Goal: Information Seeking & Learning: Learn about a topic

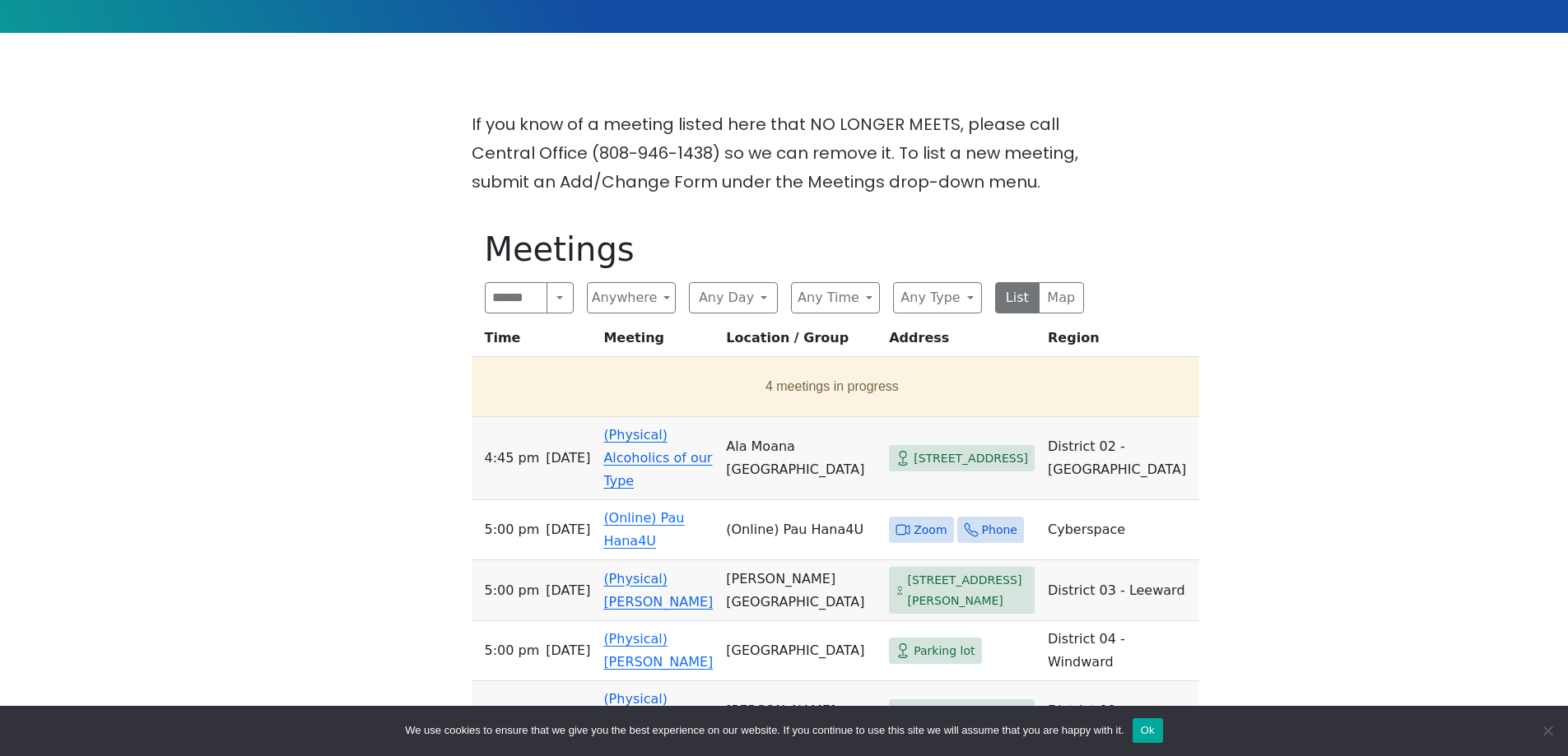
scroll to position [494, 0]
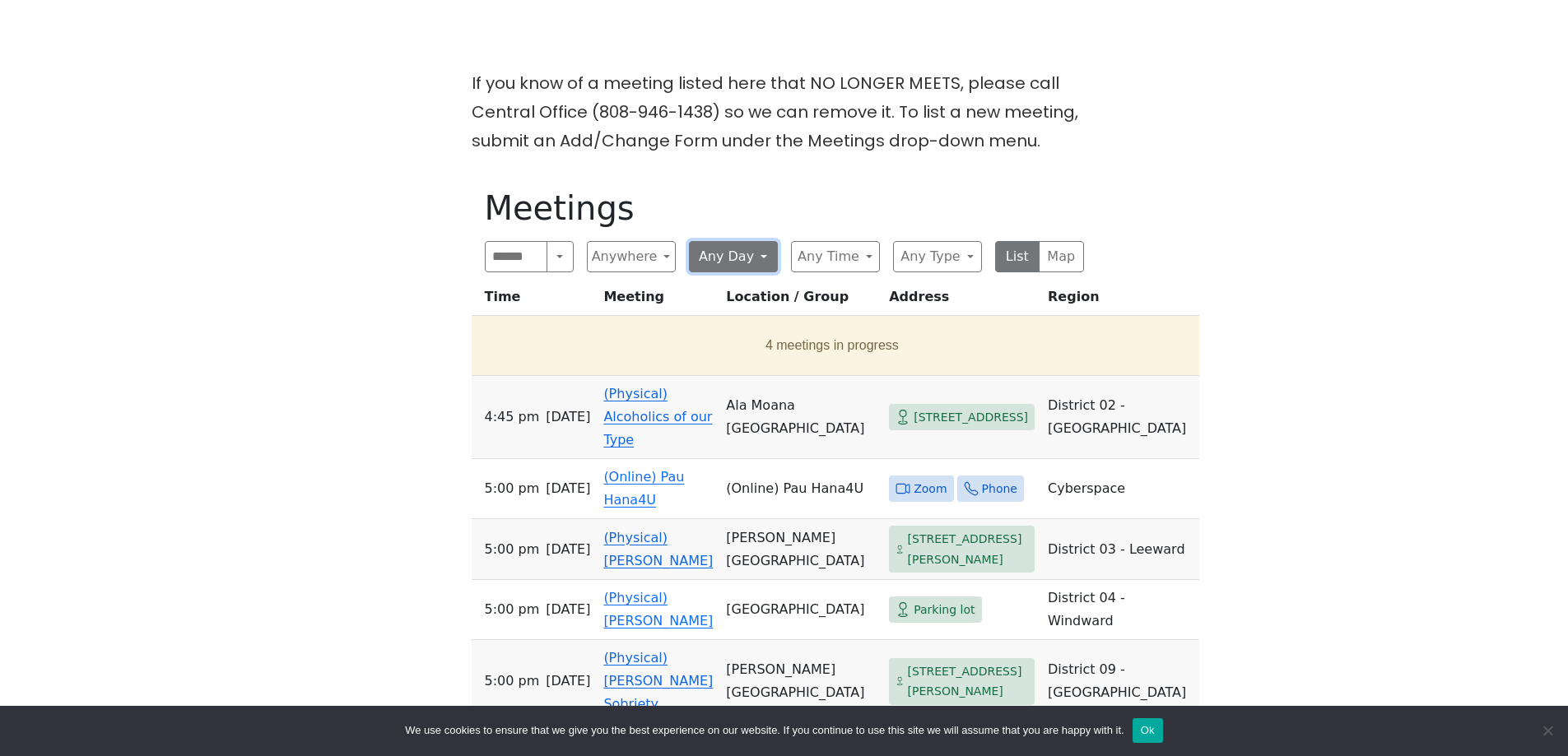
click at [759, 256] on button "Any Day" at bounding box center [734, 257] width 89 height 32
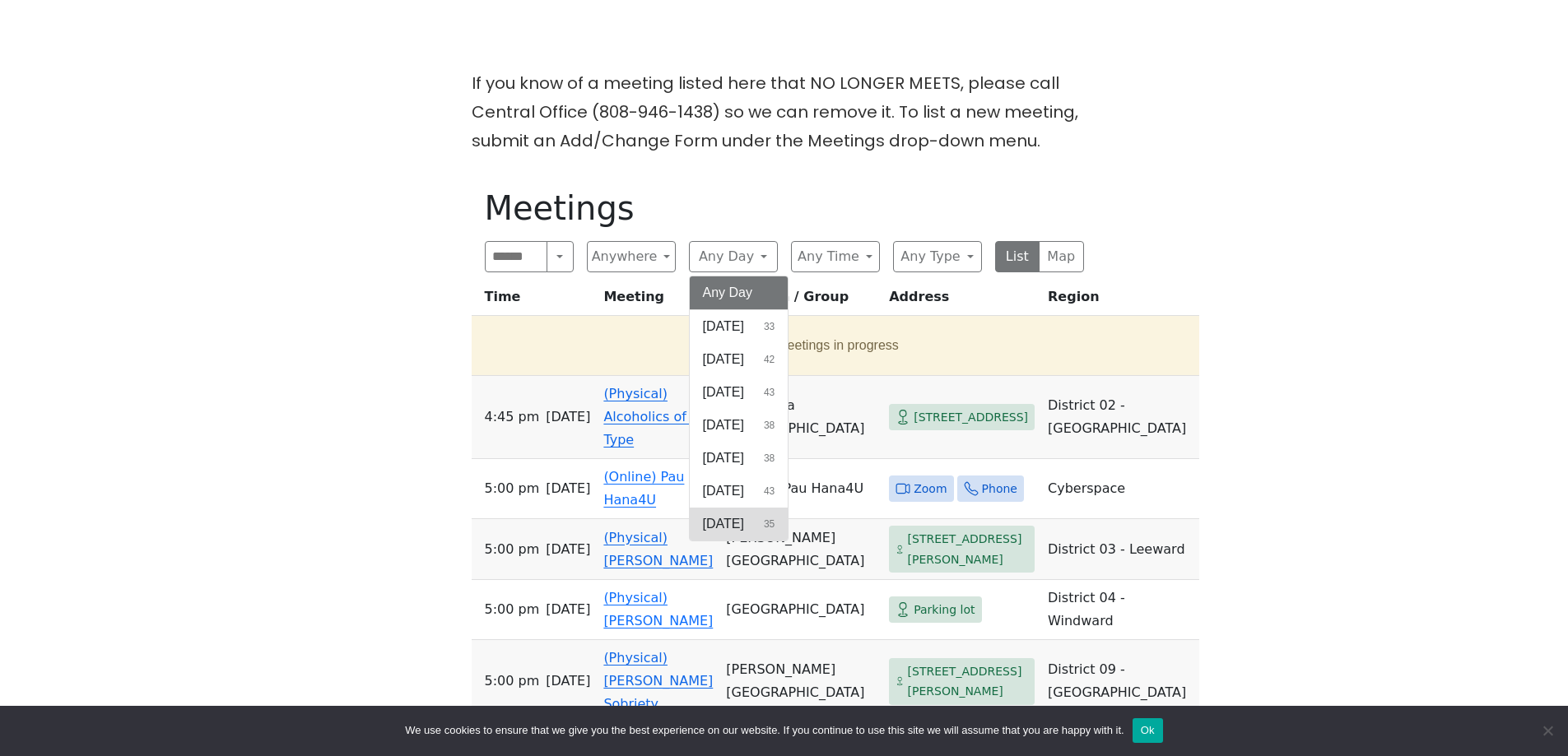
click at [744, 523] on span "[DATE]" at bounding box center [724, 524] width 41 height 20
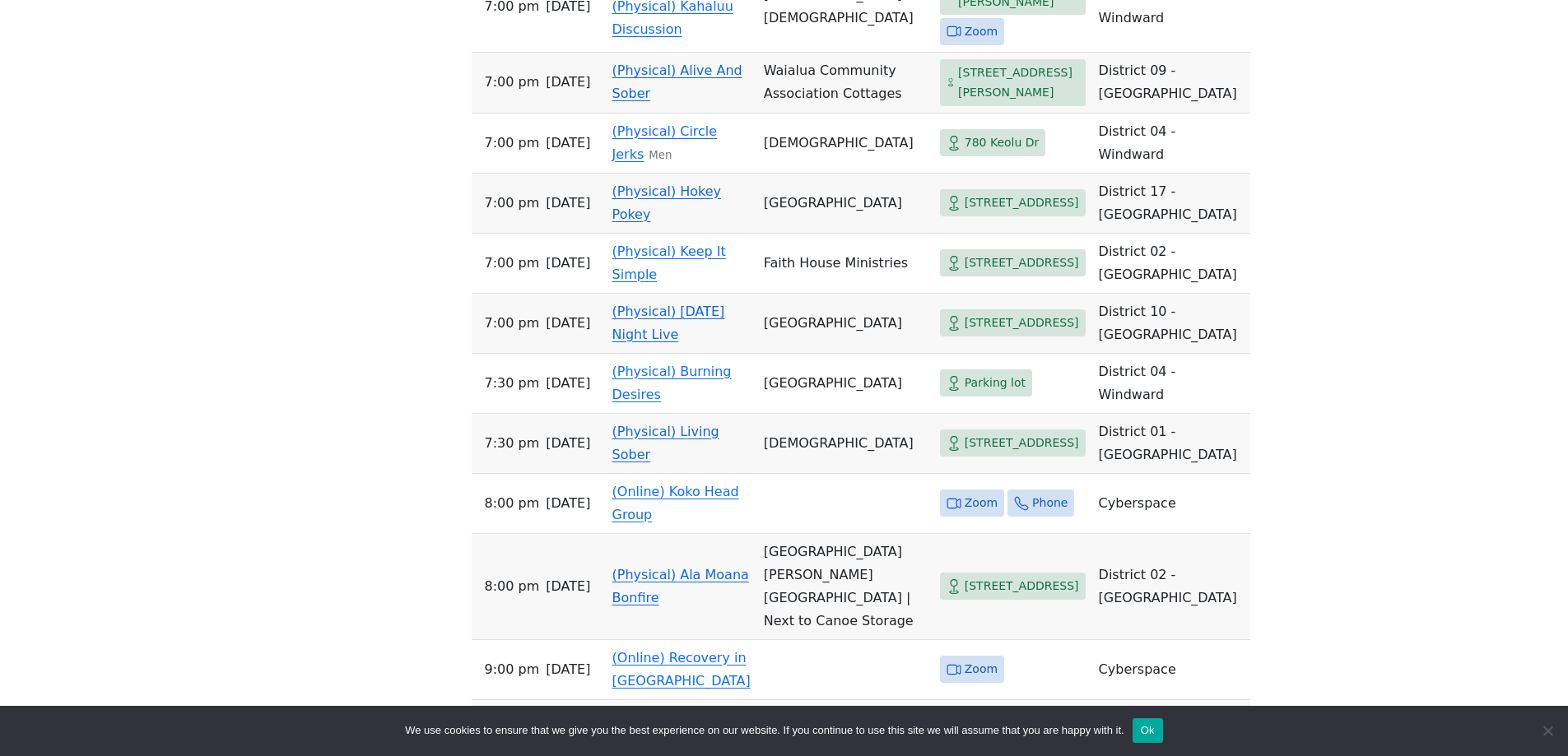
scroll to position [2304, 0]
click at [964, 154] on span "780 Keolu Dr" at bounding box center [1001, 144] width 75 height 20
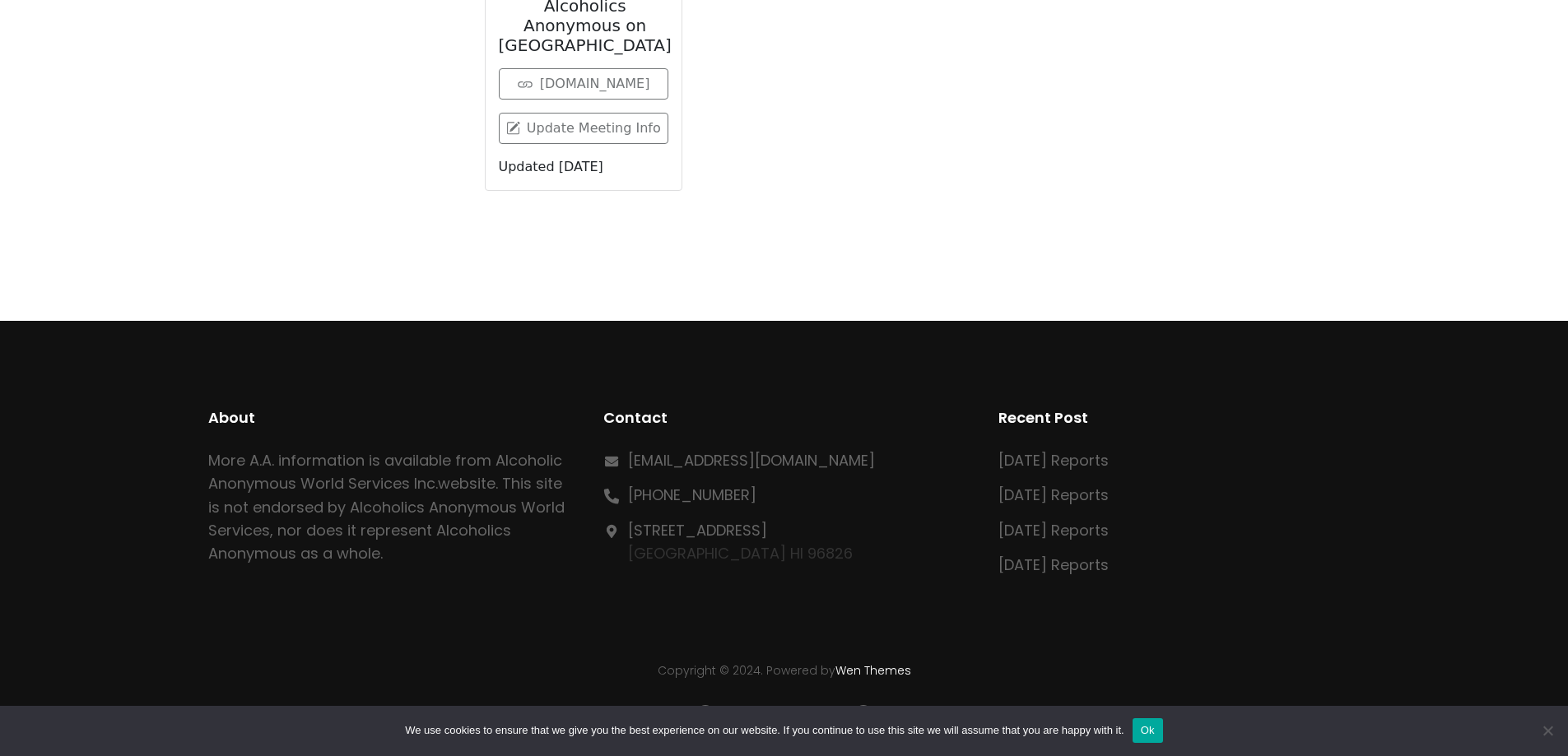
scroll to position [669, 0]
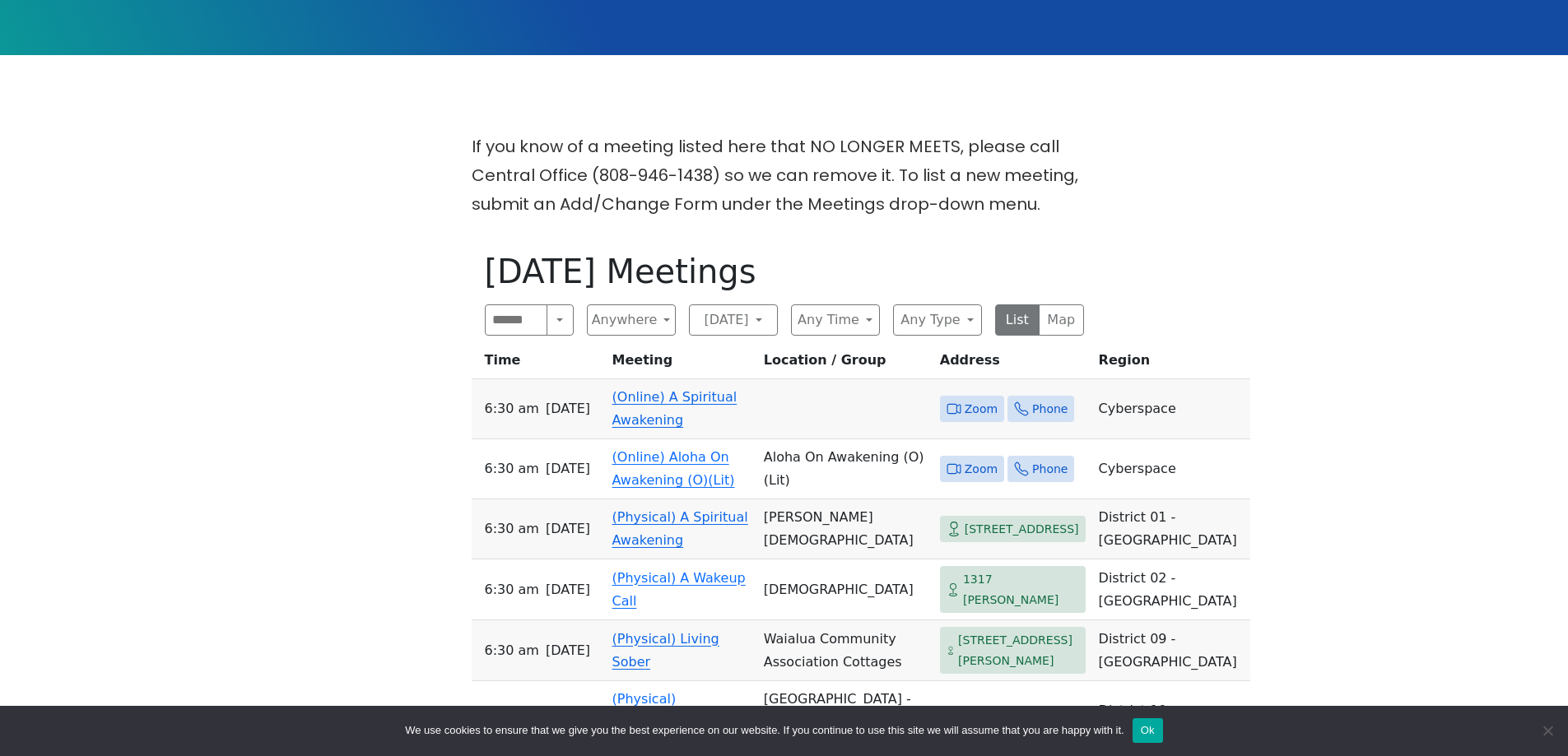
scroll to position [310, 0]
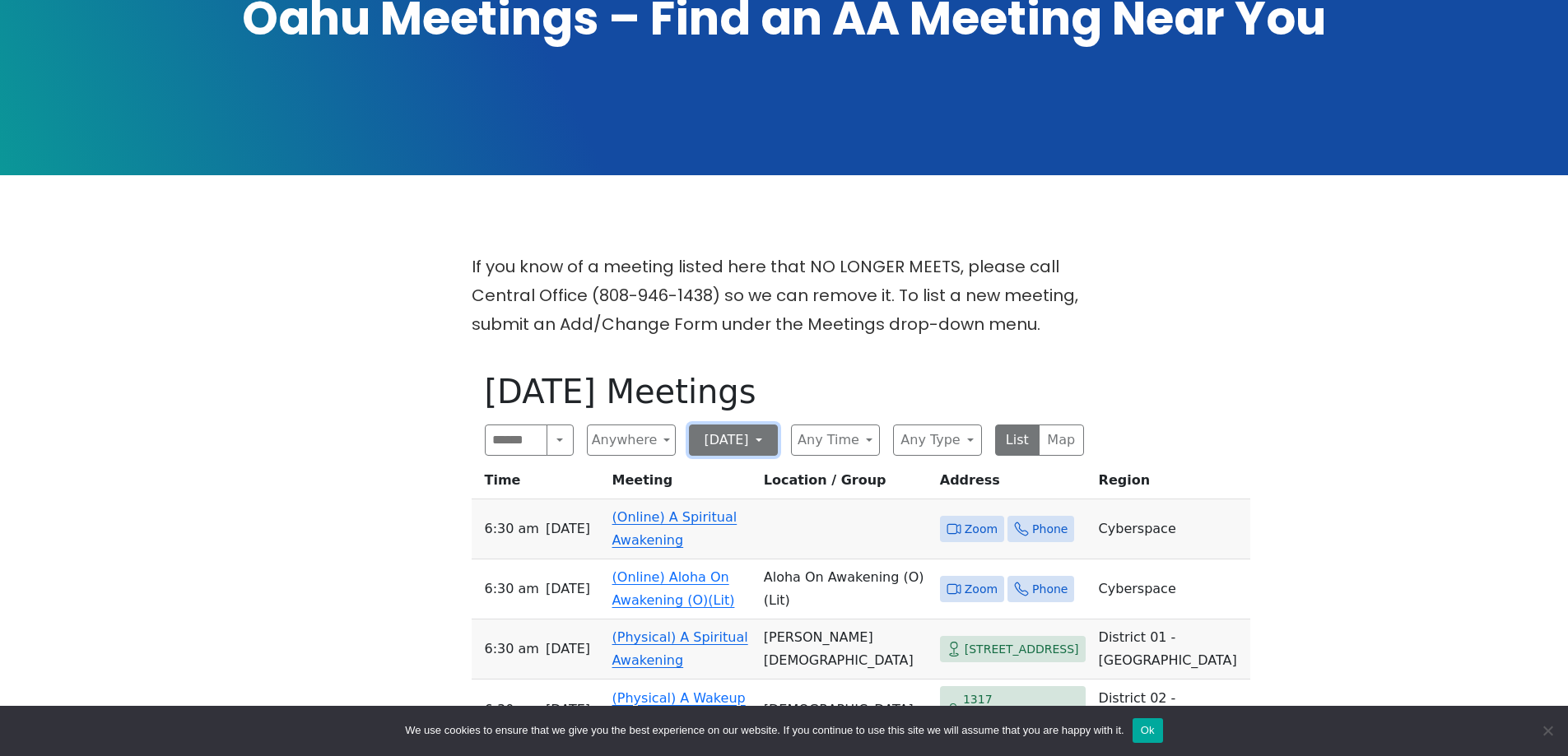
click at [757, 442] on button "[DATE]" at bounding box center [734, 440] width 89 height 32
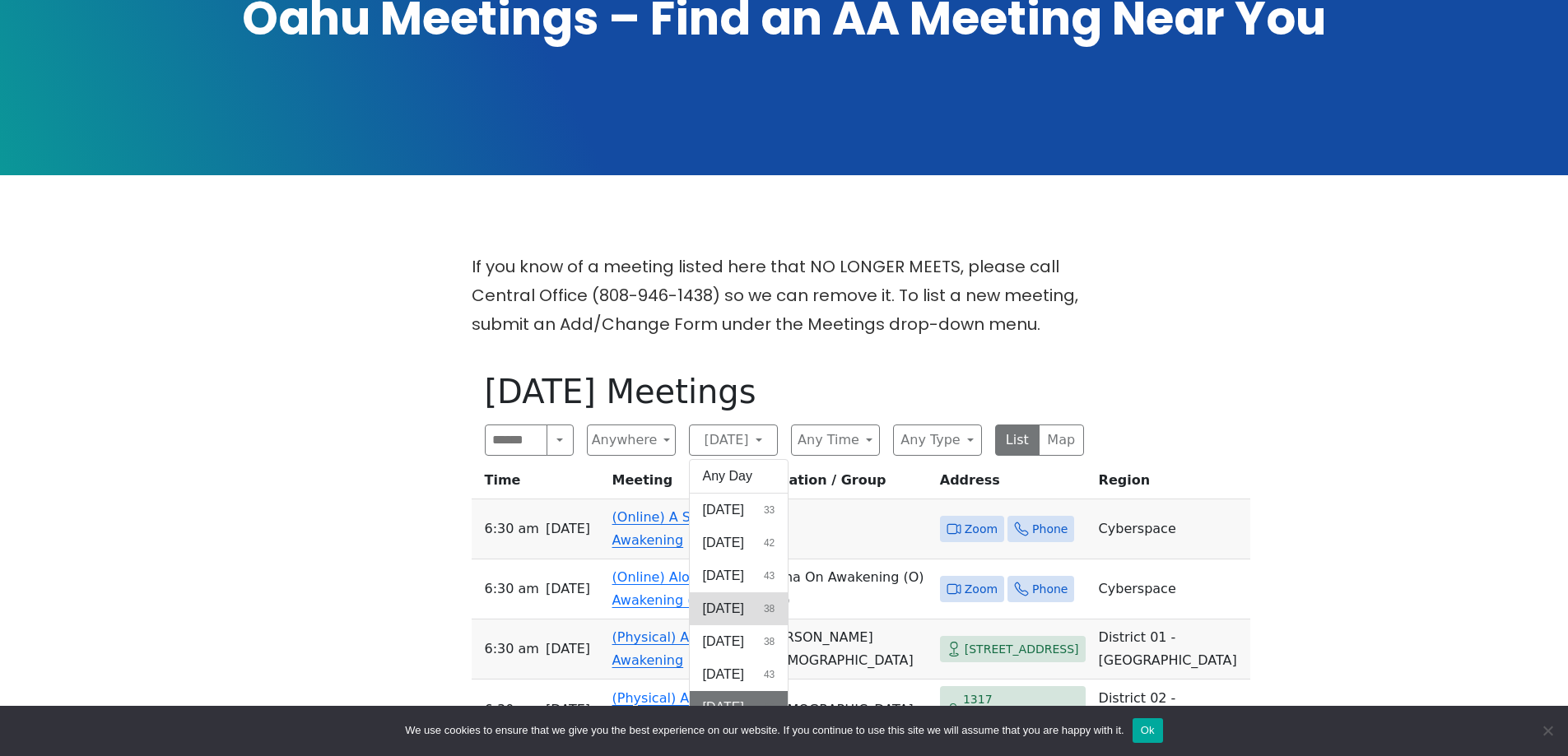
click at [744, 616] on span "[DATE]" at bounding box center [724, 608] width 41 height 20
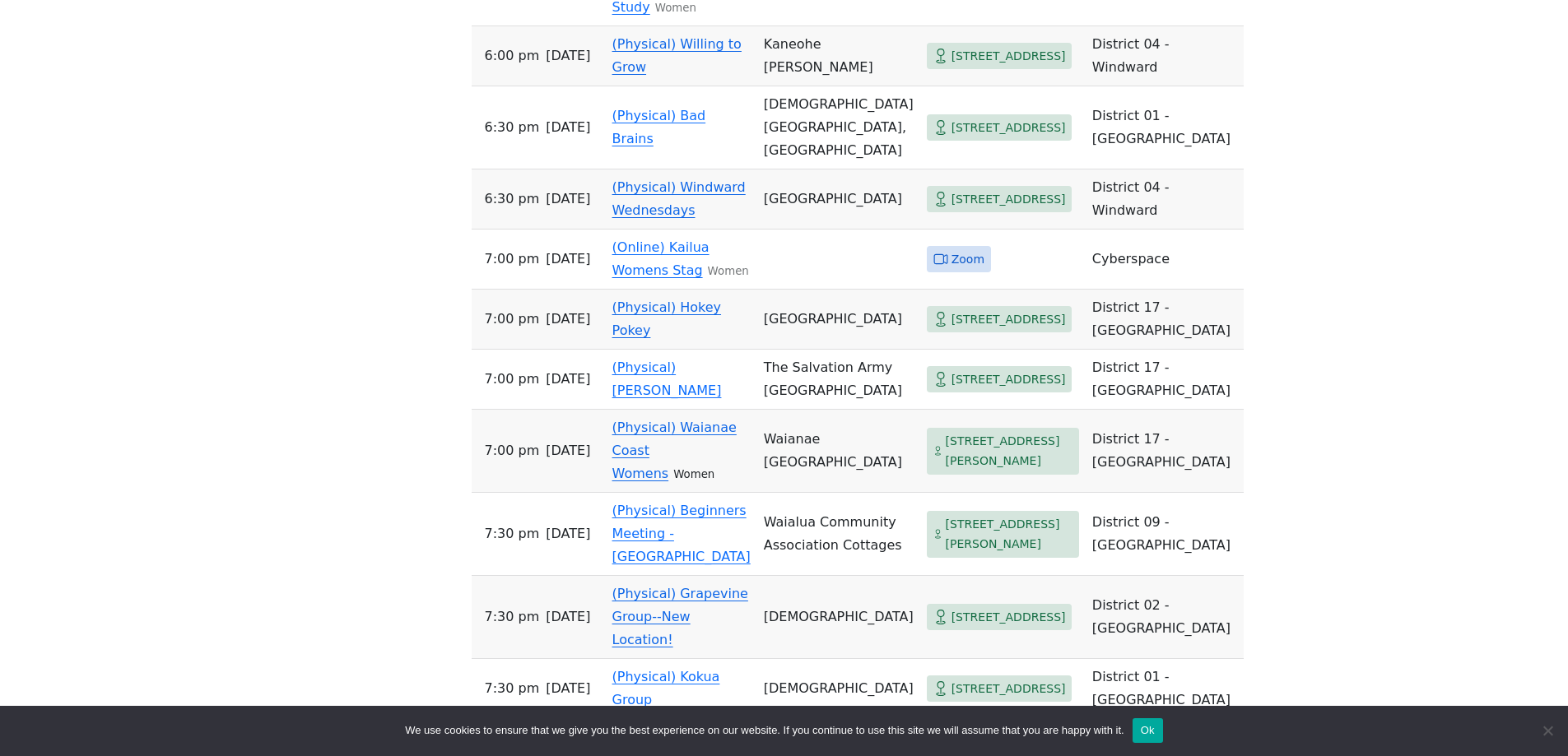
scroll to position [2367, 0]
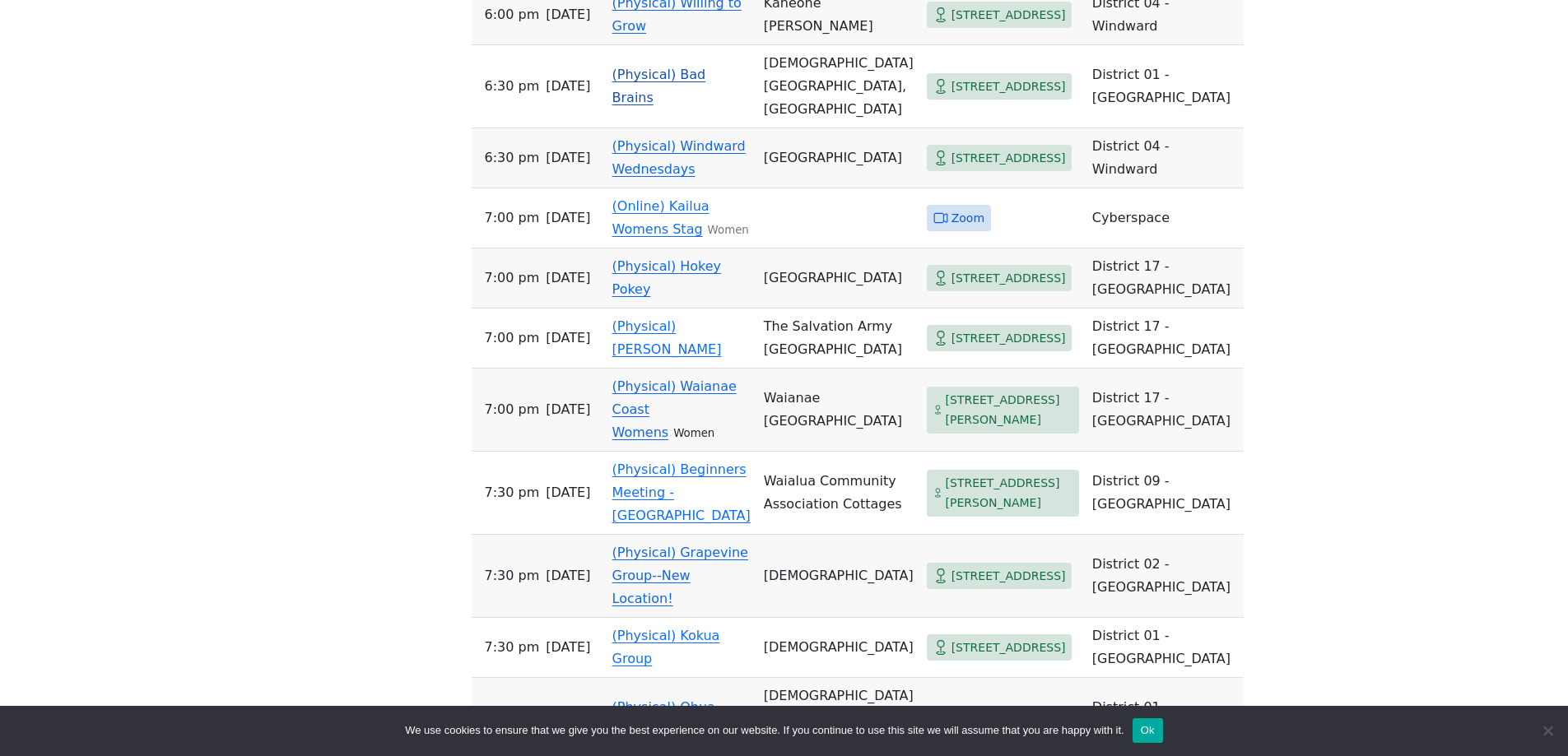
click at [951, 98] on span "[STREET_ADDRESS]" at bounding box center [1008, 86] width 114 height 20
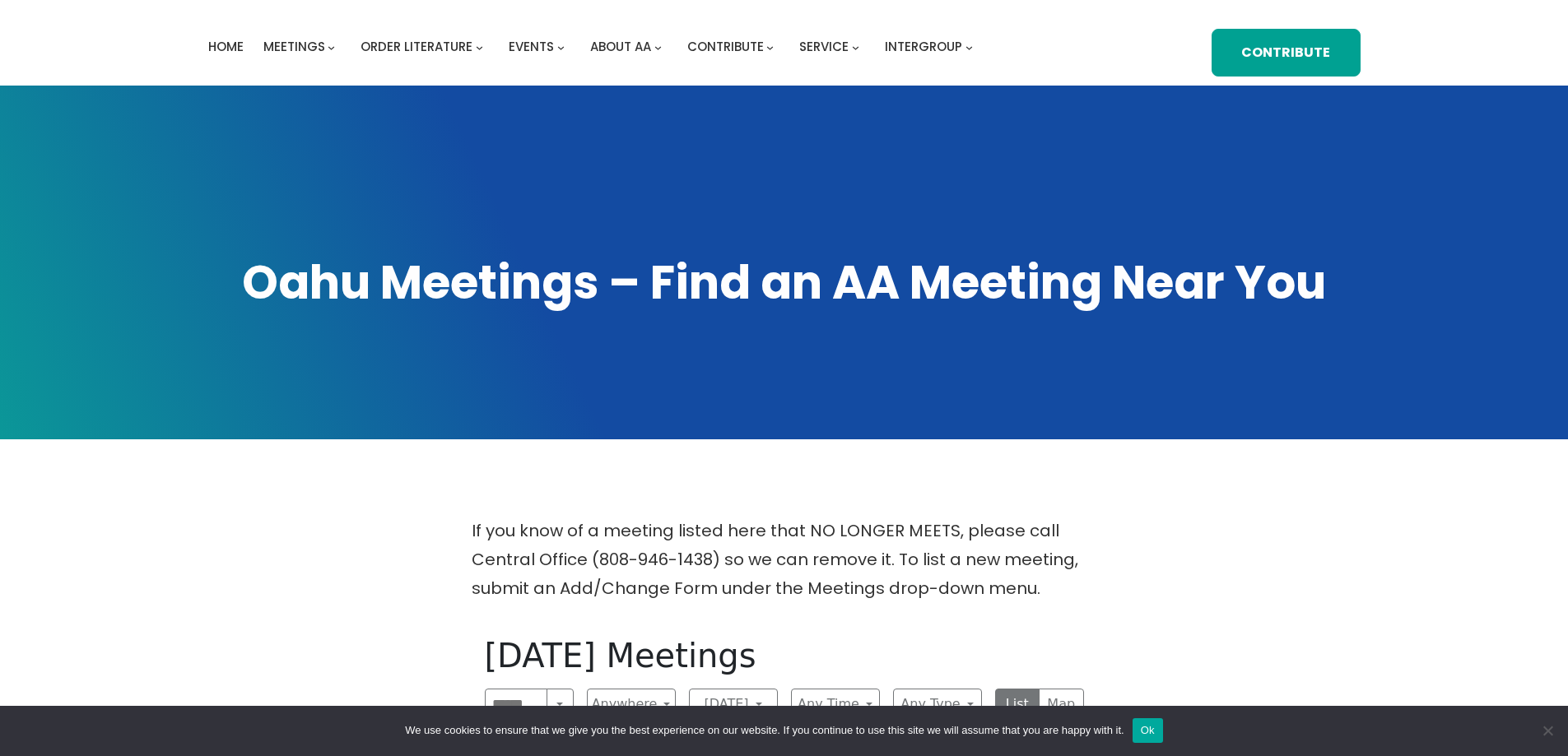
scroll to position [280, 0]
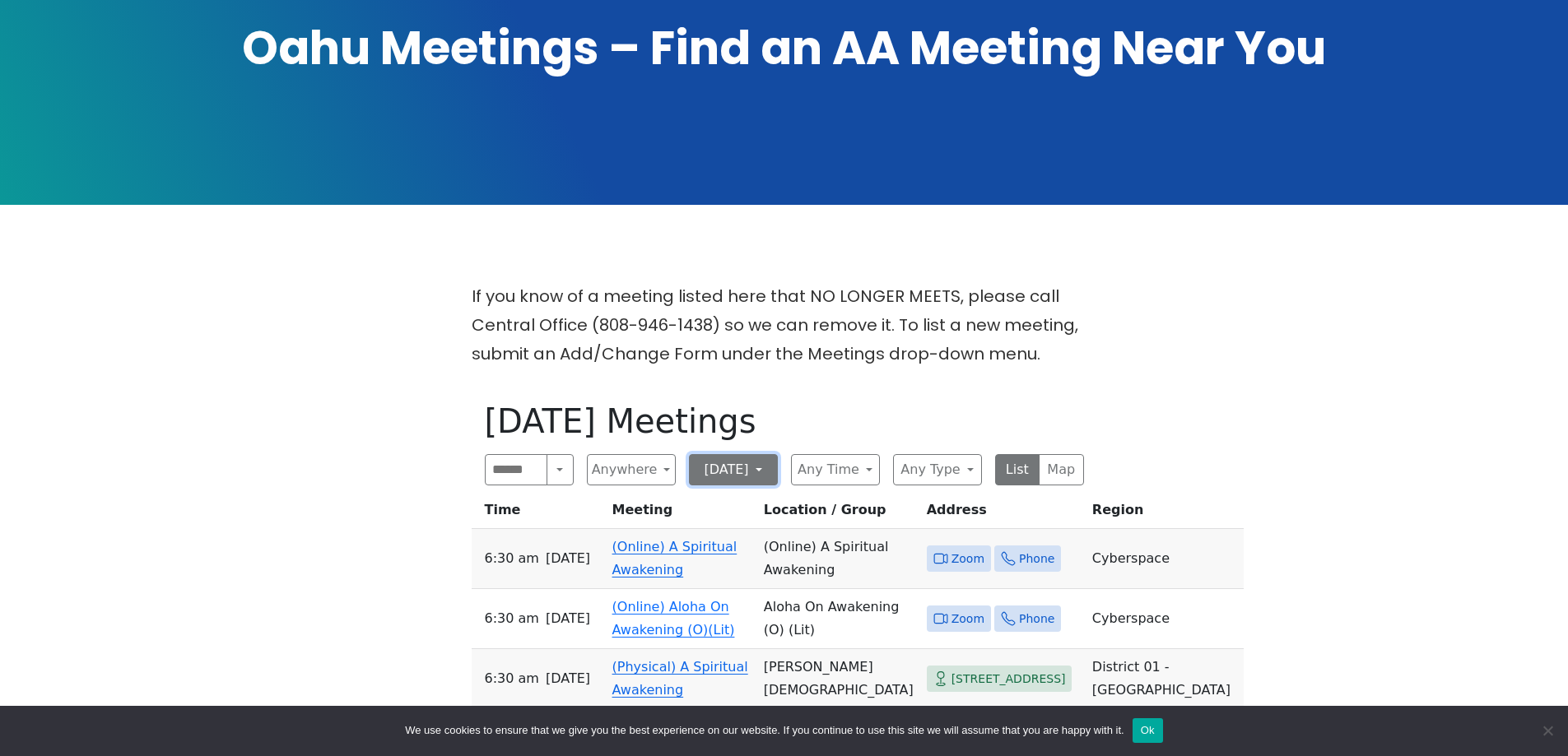
click at [777, 470] on button "[DATE]" at bounding box center [734, 470] width 89 height 32
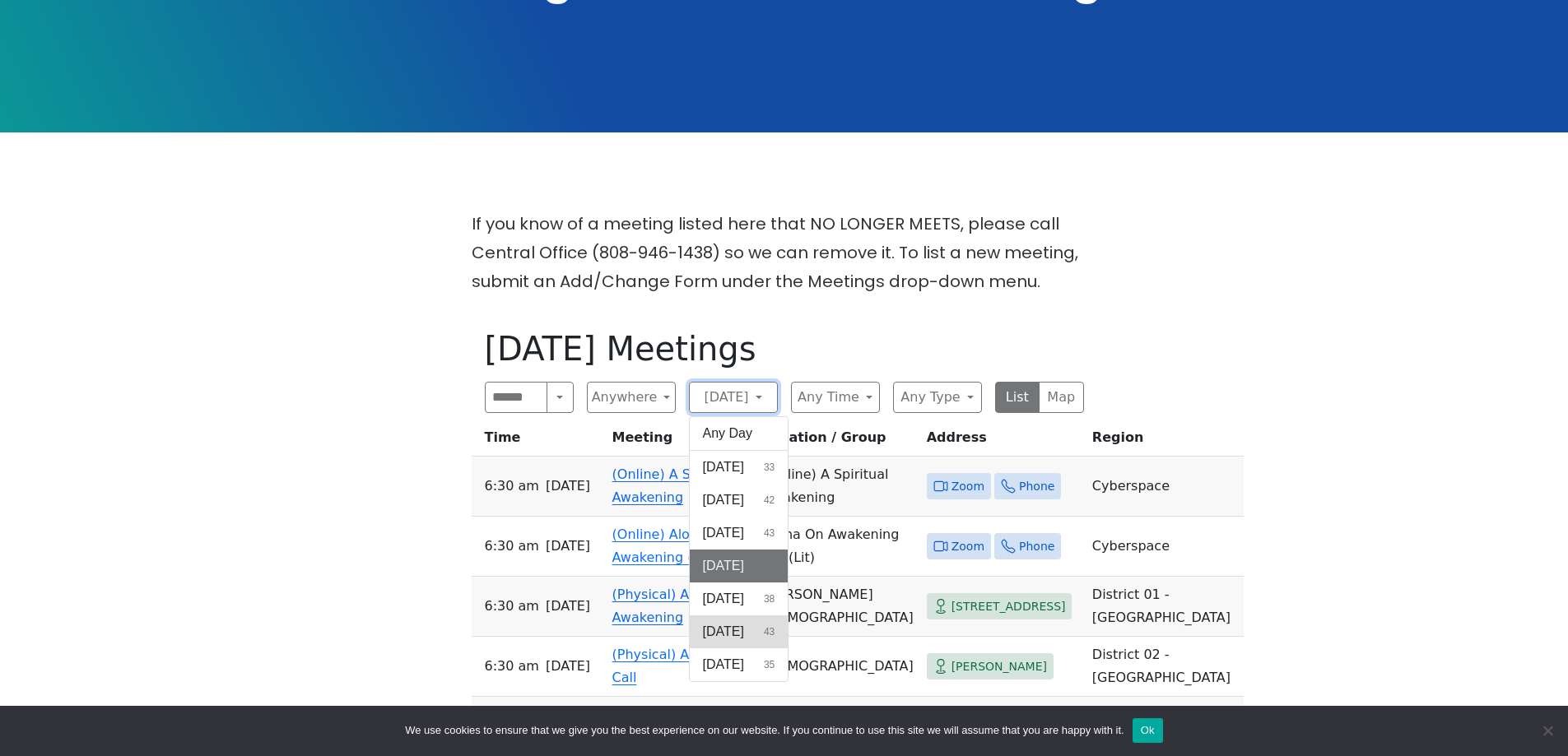
scroll to position [363, 0]
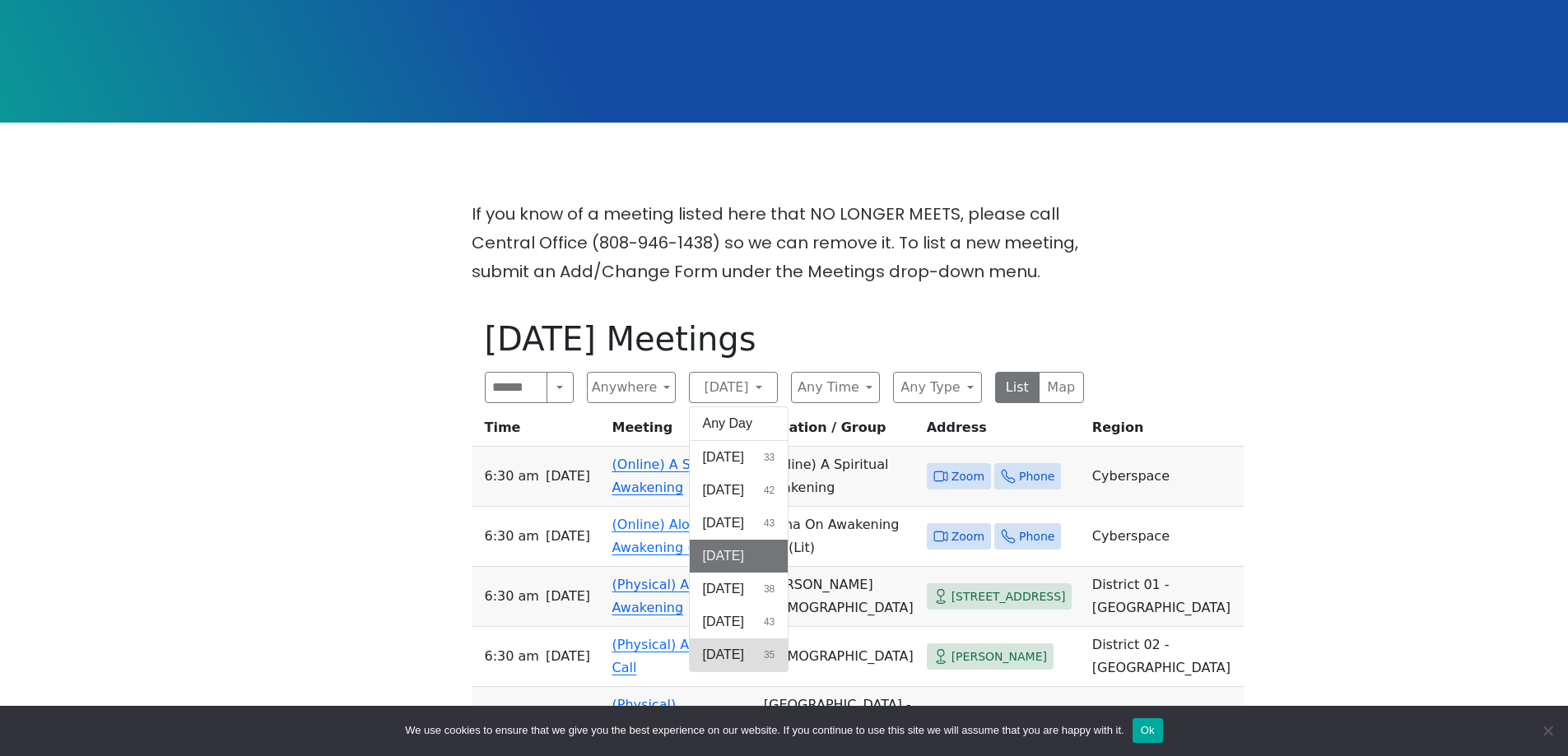
click at [744, 648] on span "[DATE]" at bounding box center [724, 655] width 41 height 20
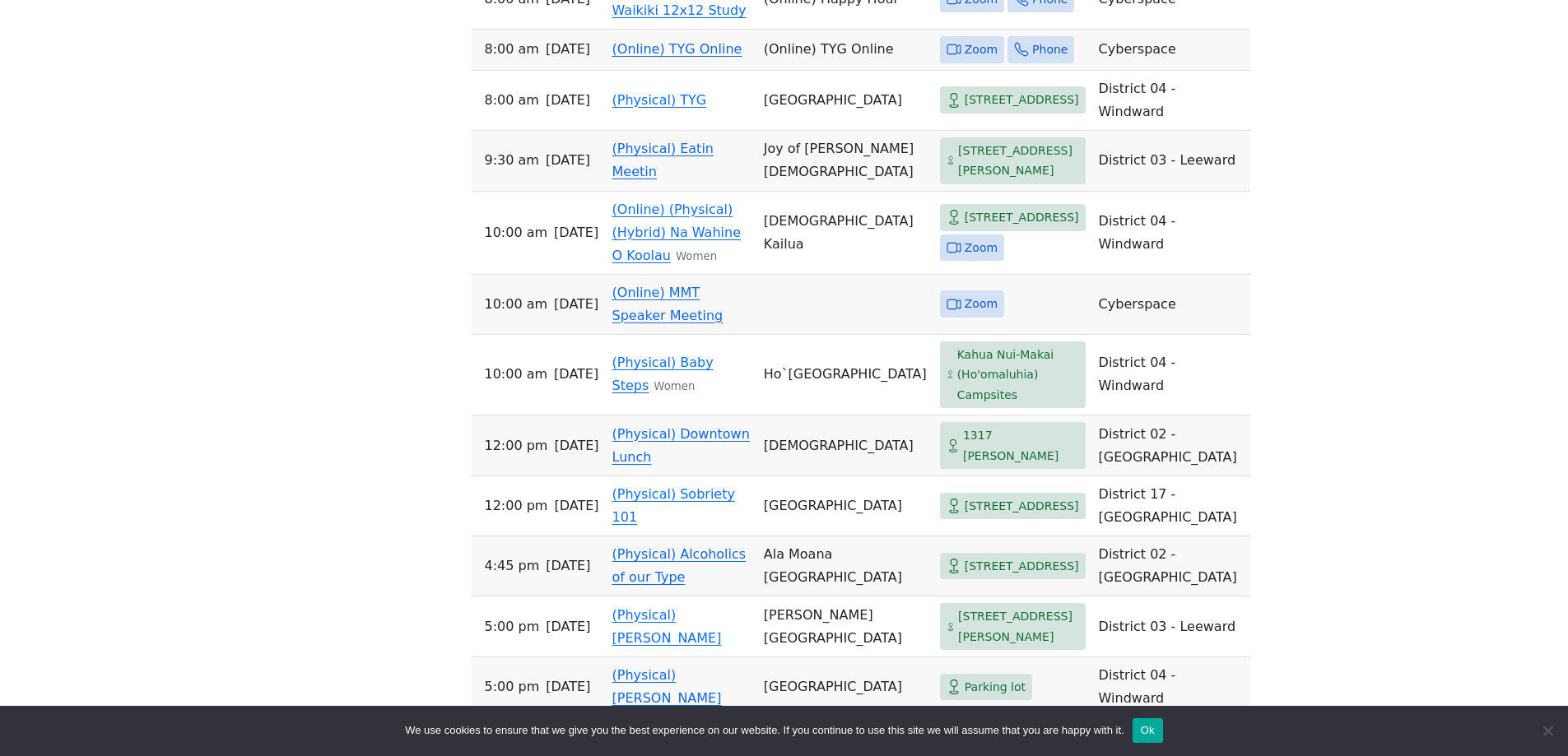
scroll to position [1432, 0]
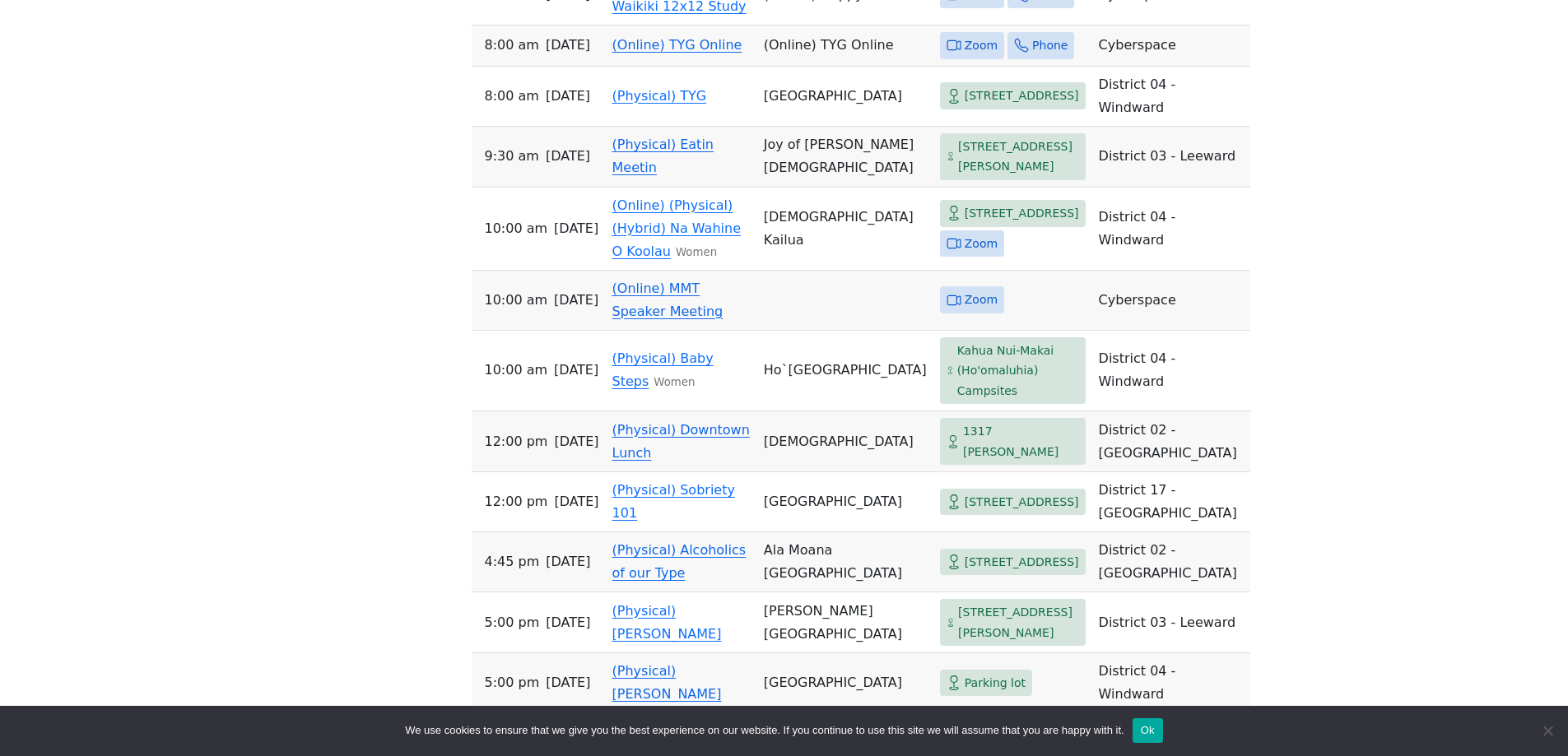
click at [958, 176] on span "[STREET_ADDRESS][PERSON_NAME]" at bounding box center [1018, 156] width 121 height 40
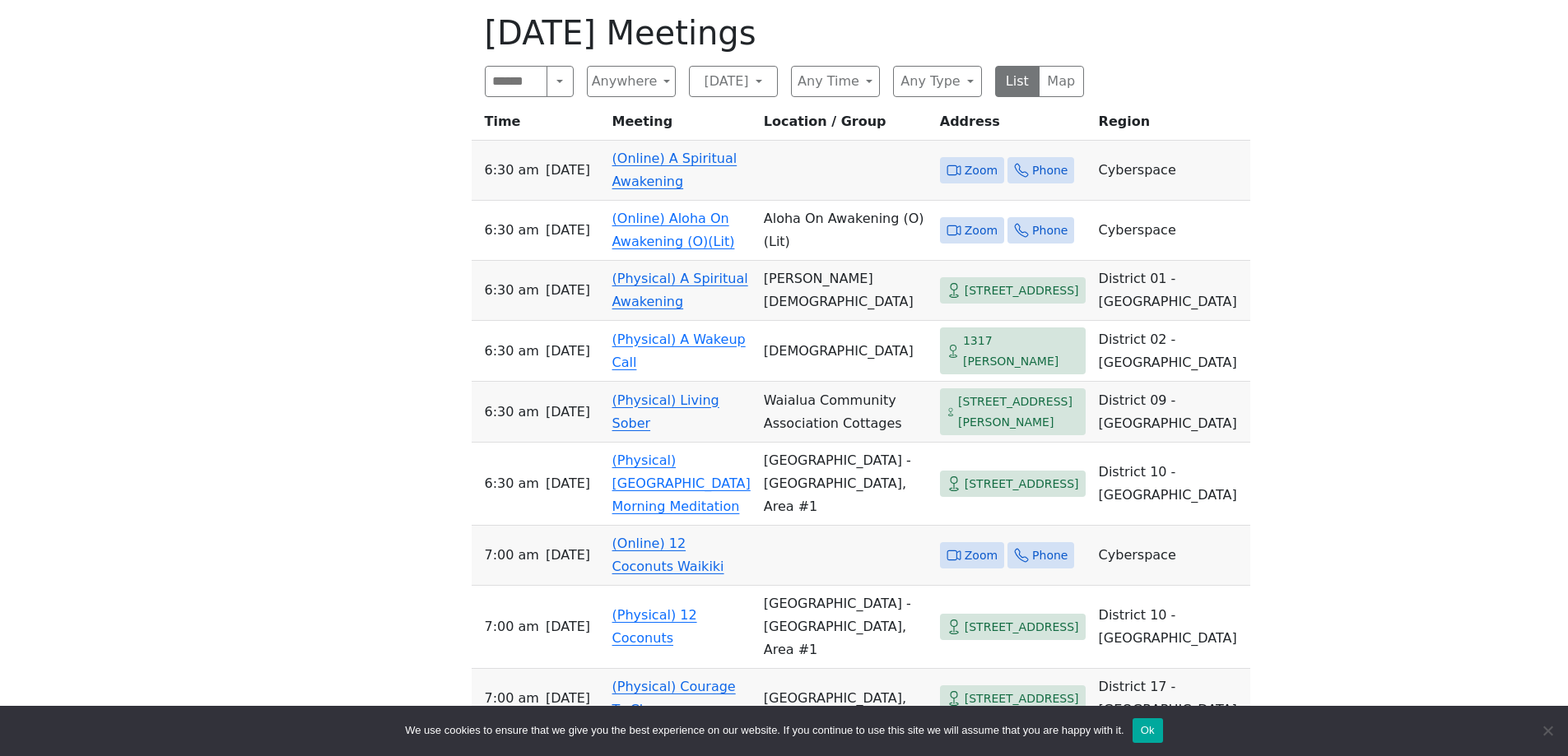
scroll to position [1432, 0]
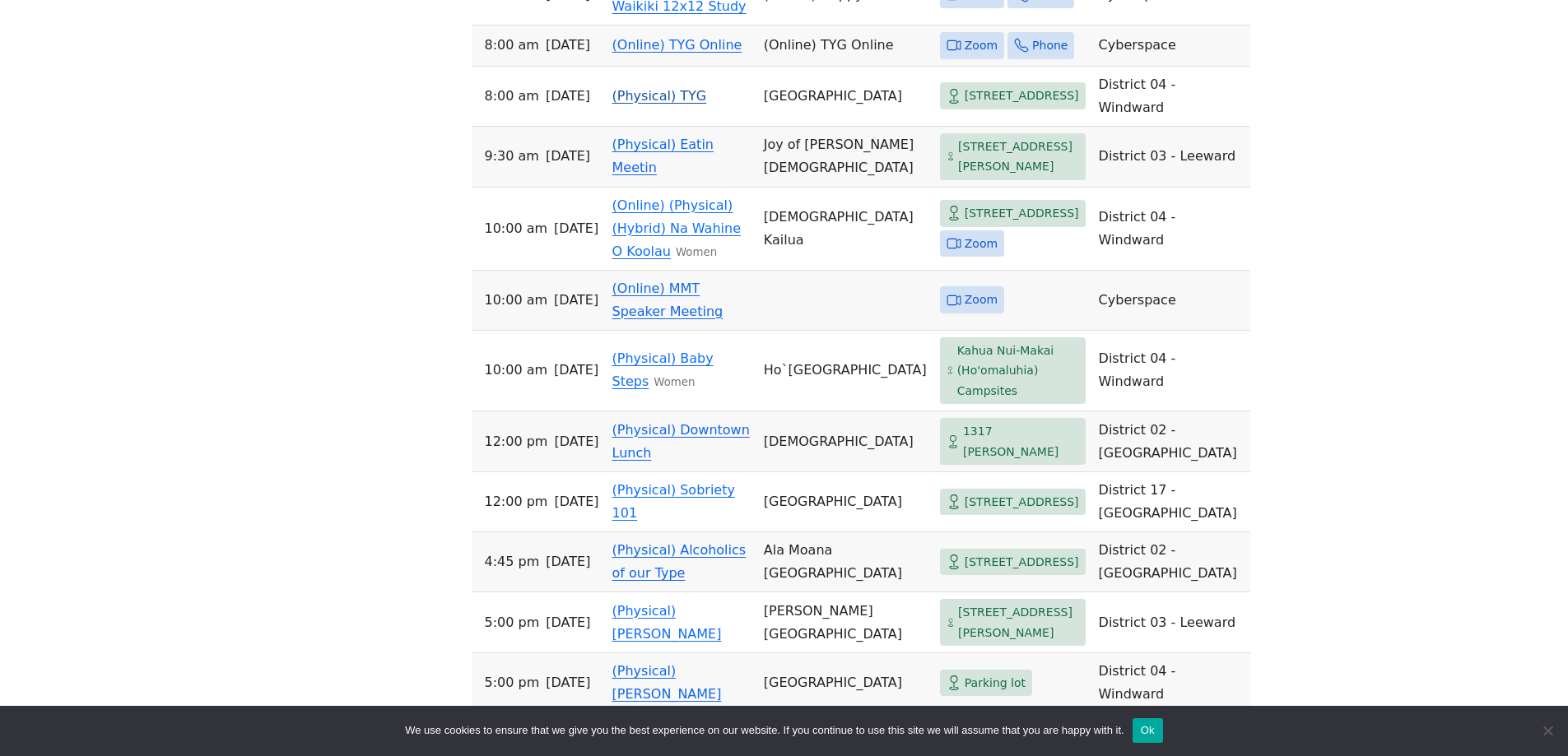
click at [964, 106] on span "[STREET_ADDRESS]" at bounding box center [1021, 96] width 114 height 20
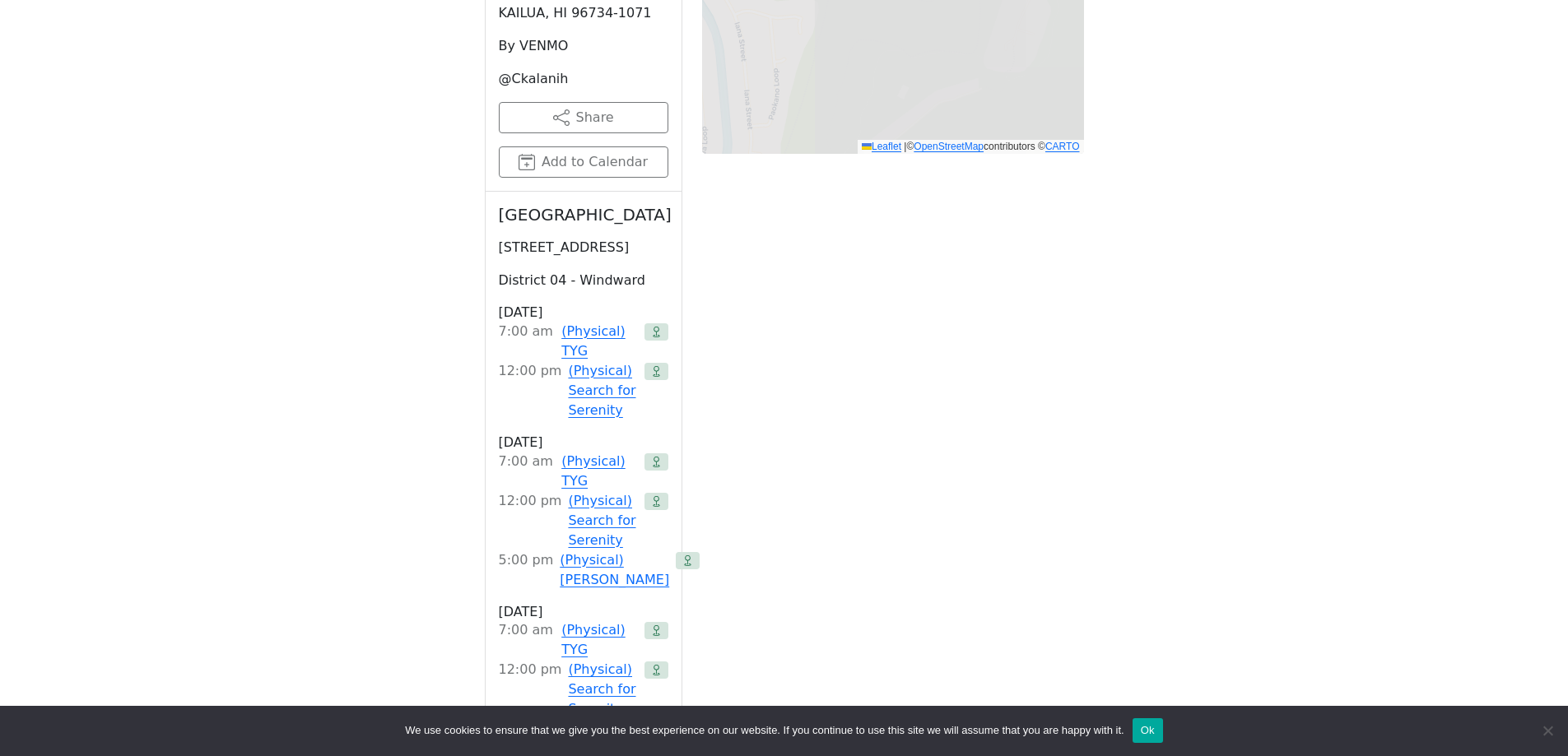
scroll to position [669, 0]
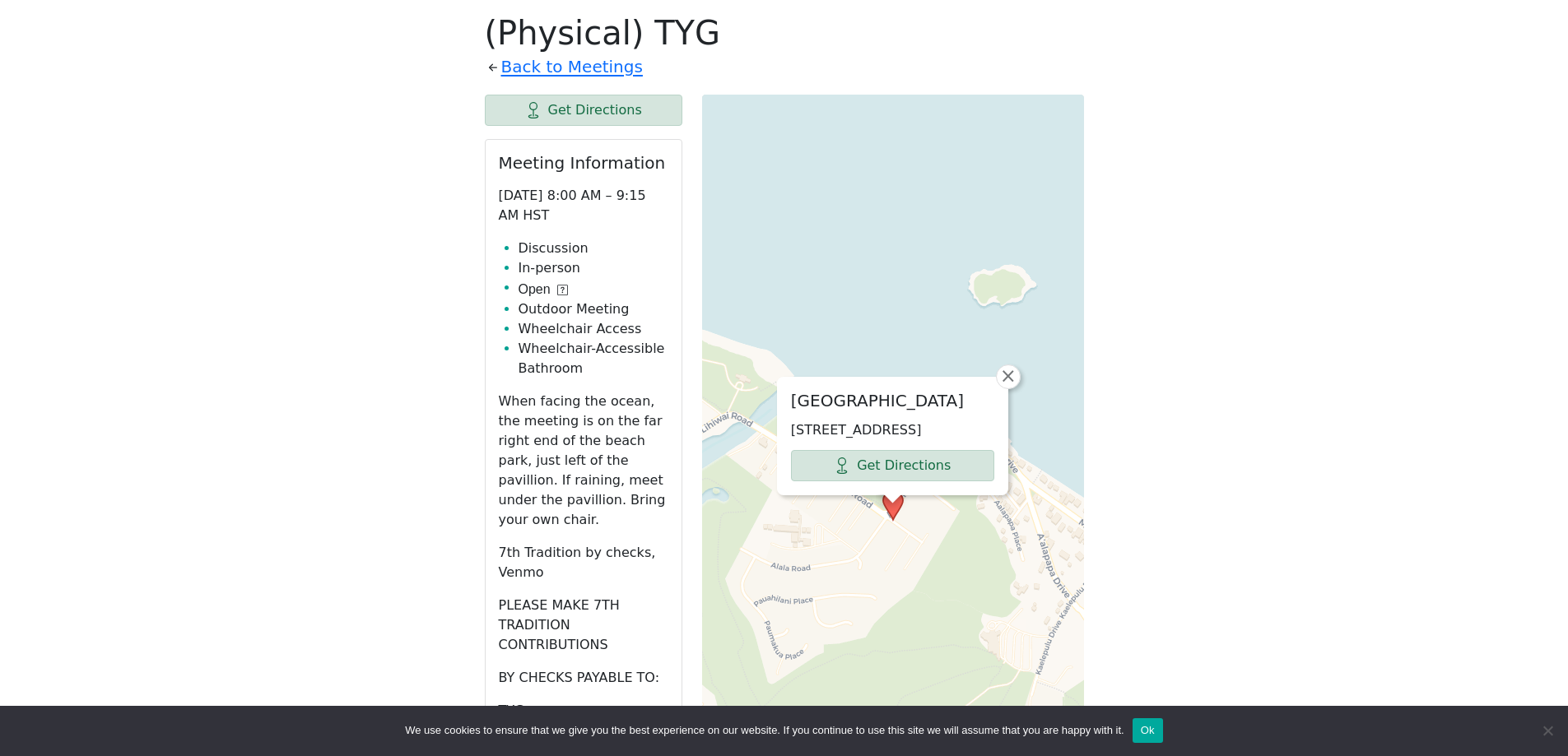
scroll to position [1432, 0]
